Goal: Communication & Community: Ask a question

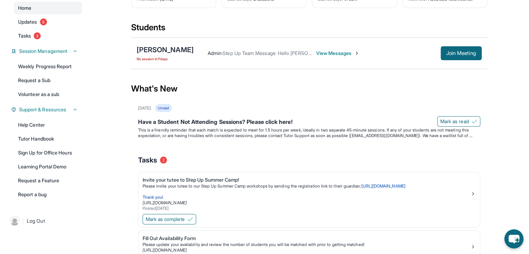
scroll to position [64, 0]
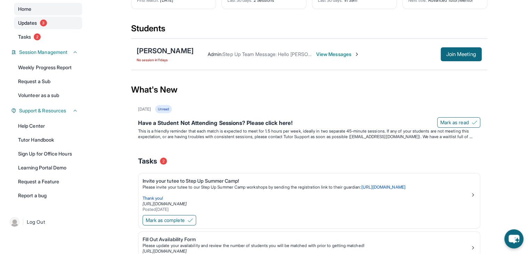
click at [35, 21] on span "Updates" at bounding box center [27, 22] width 19 height 7
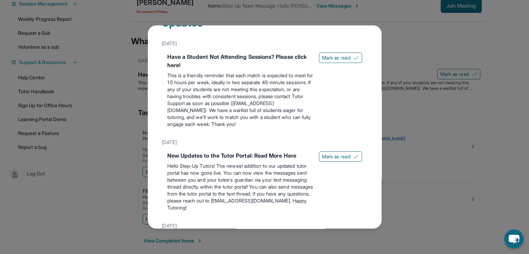
scroll to position [0, 0]
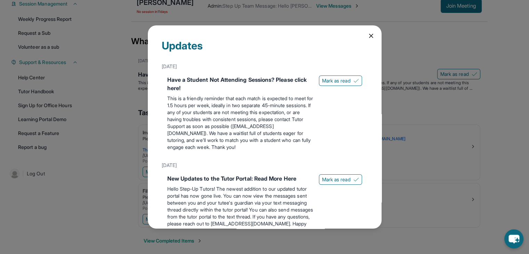
click at [369, 38] on icon at bounding box center [371, 35] width 7 height 7
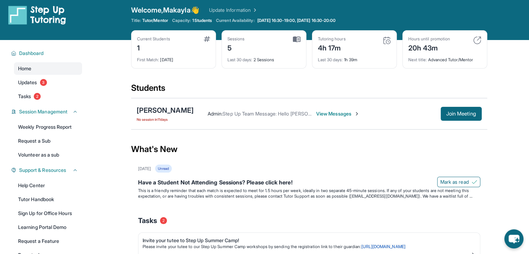
scroll to position [2, 0]
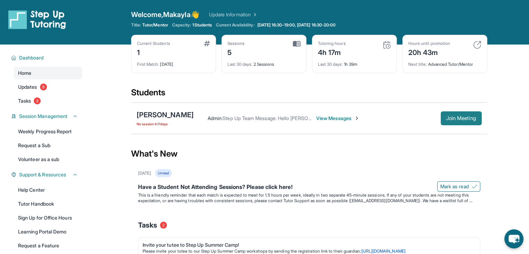
click at [471, 117] on span "Join Meeting" at bounding box center [461, 118] width 30 height 4
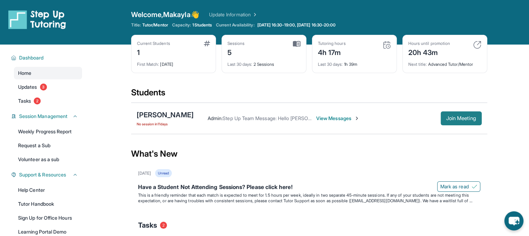
click at [451, 118] on span "Join Meeting" at bounding box center [461, 118] width 30 height 4
click at [316, 119] on span "View Messages" at bounding box center [337, 118] width 43 height 7
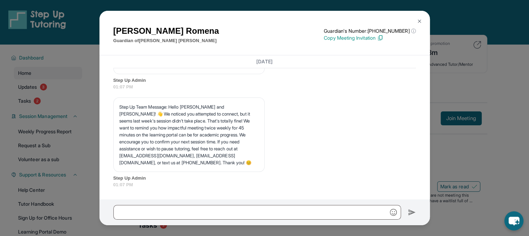
scroll to position [6082, 0]
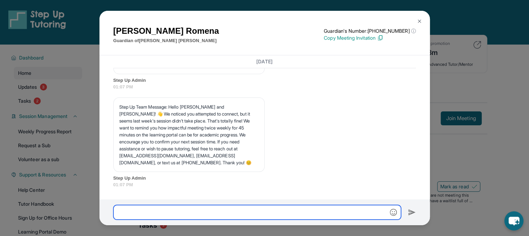
click at [248, 209] on input "text" at bounding box center [257, 212] width 288 height 15
type input "**********"
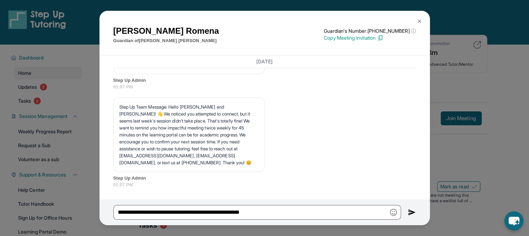
click at [413, 209] on img at bounding box center [412, 212] width 8 height 8
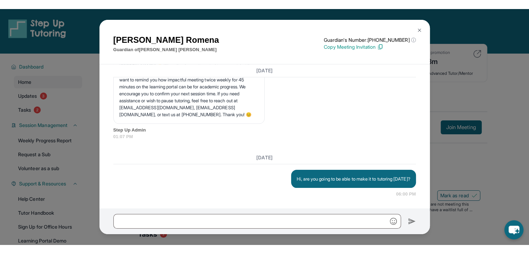
scroll to position [6139, 0]
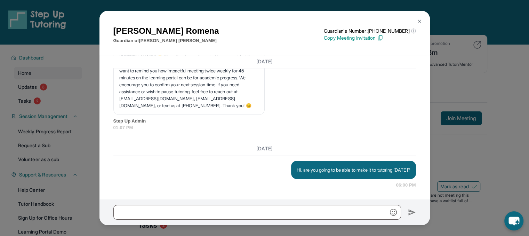
click at [473, 91] on div "[PERSON_NAME] Guardian of [PERSON_NAME] Guardian's Number: [PHONE_NUMBER] ⓘ Thi…" at bounding box center [264, 118] width 529 height 236
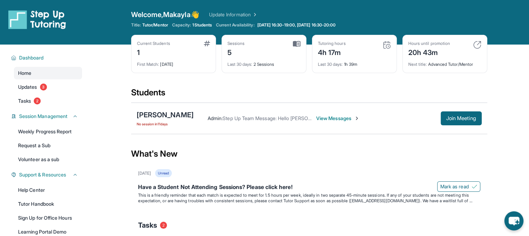
click at [354, 94] on div "Students" at bounding box center [309, 94] width 356 height 15
